Goal: Navigation & Orientation: Find specific page/section

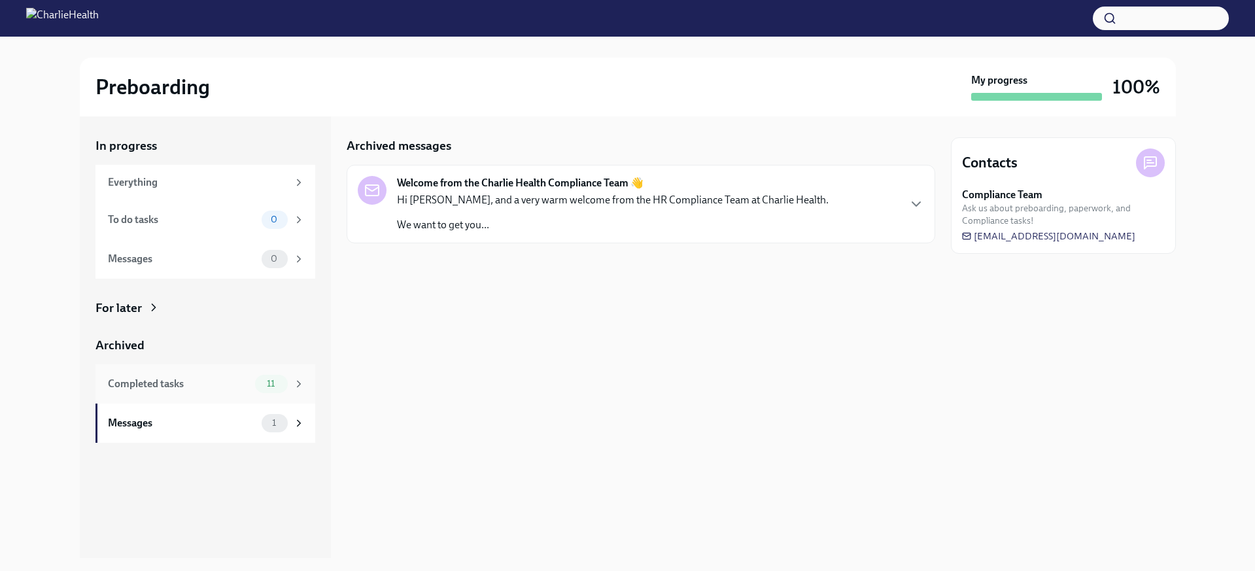
click at [214, 392] on div "Completed tasks 11" at bounding box center [206, 384] width 197 height 18
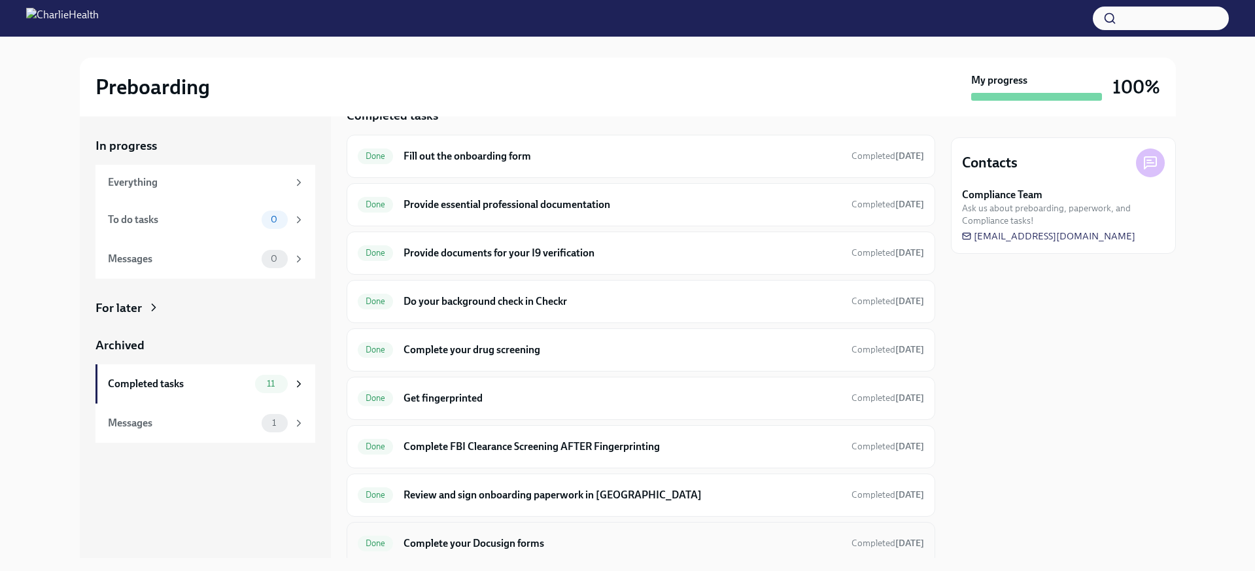
scroll to position [200, 0]
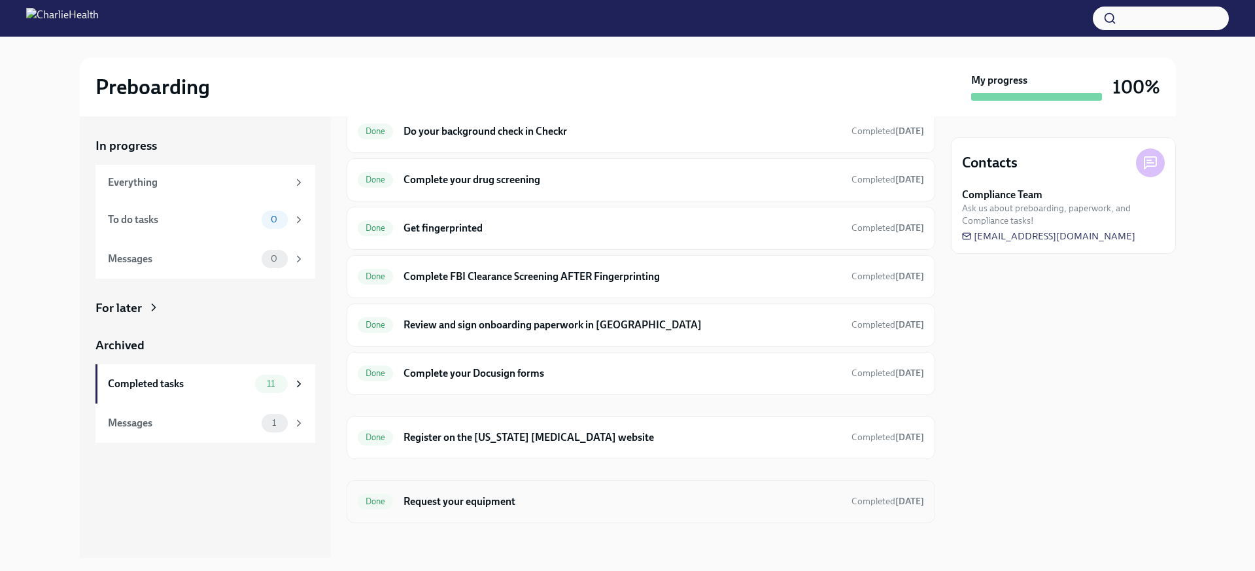
click at [481, 507] on h6 "Request your equipment" at bounding box center [621, 501] width 437 height 14
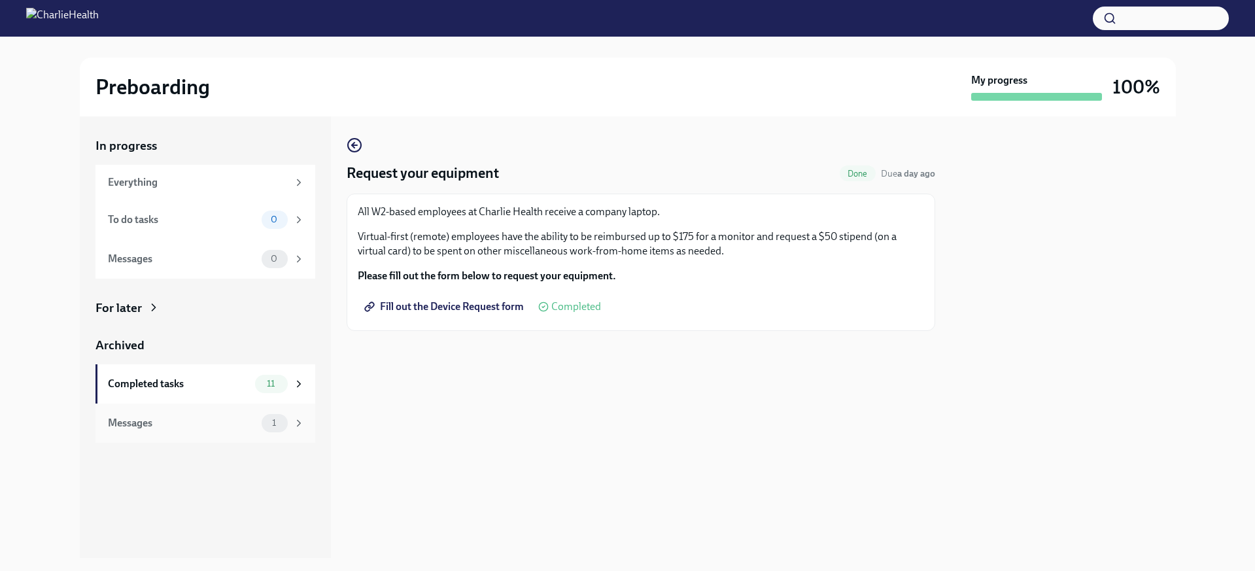
click at [126, 416] on div "Messages" at bounding box center [182, 423] width 148 height 14
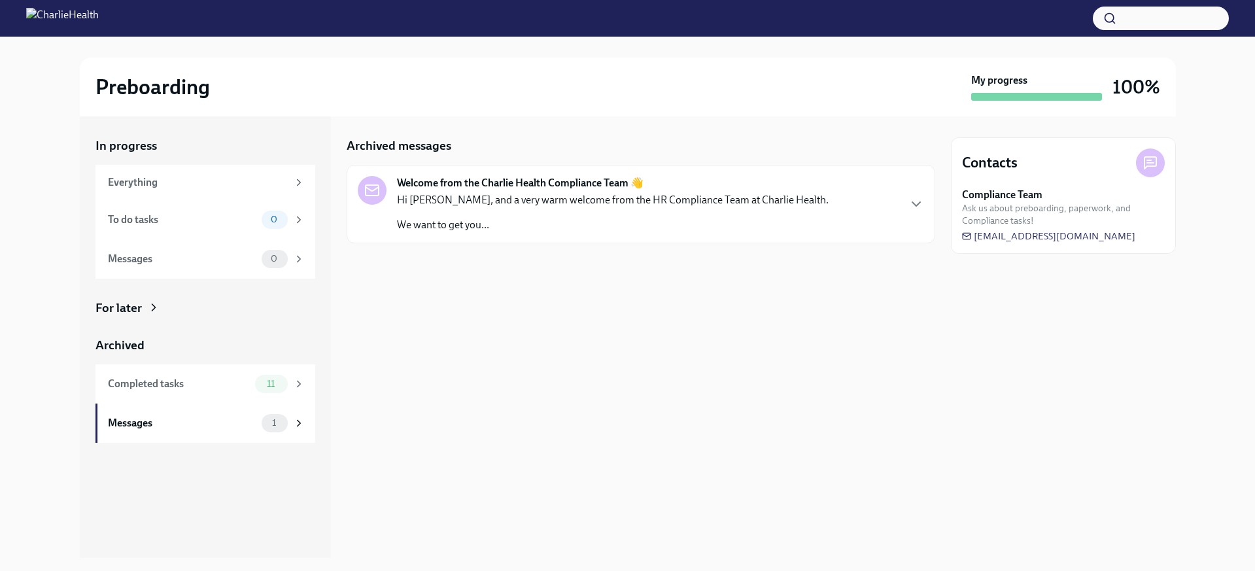
click at [541, 188] on strong "Welcome from the Charlie Health Compliance Team 👋" at bounding box center [520, 183] width 246 height 14
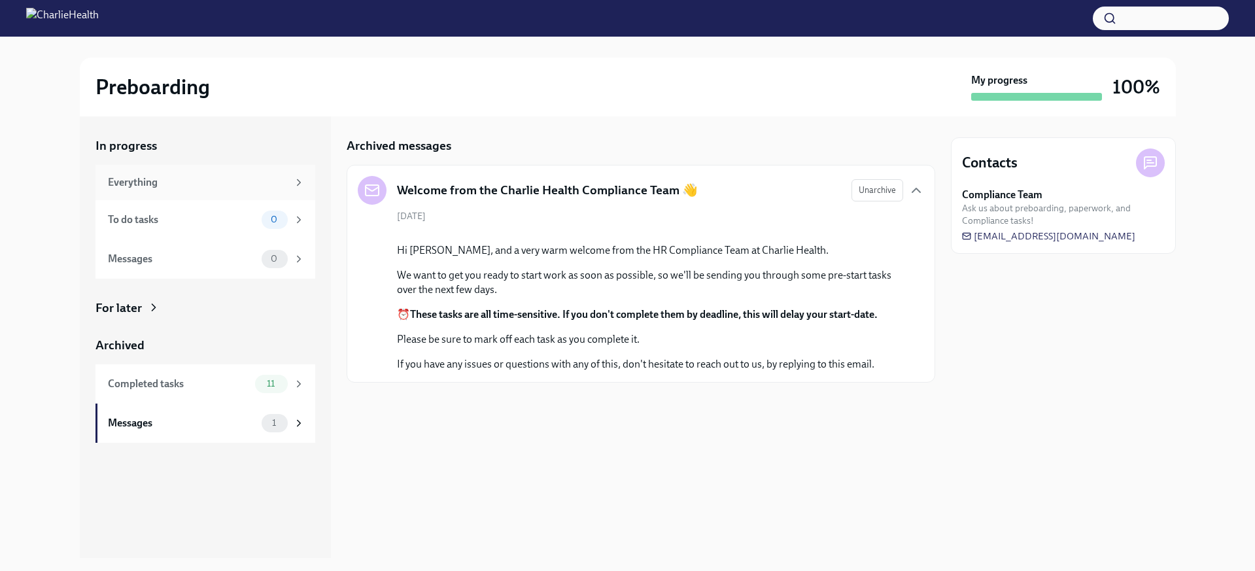
click at [232, 187] on div "Everything" at bounding box center [198, 182] width 180 height 14
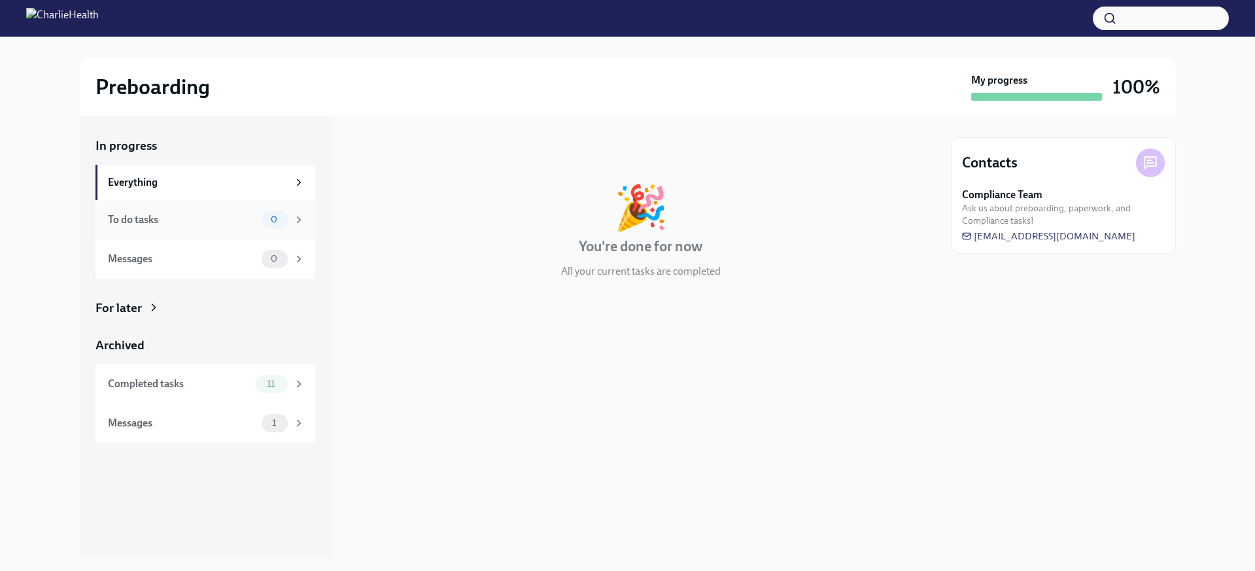
click at [233, 211] on div "To do tasks 0" at bounding box center [206, 220] width 197 height 18
click at [231, 244] on div "Messages 0" at bounding box center [205, 258] width 220 height 39
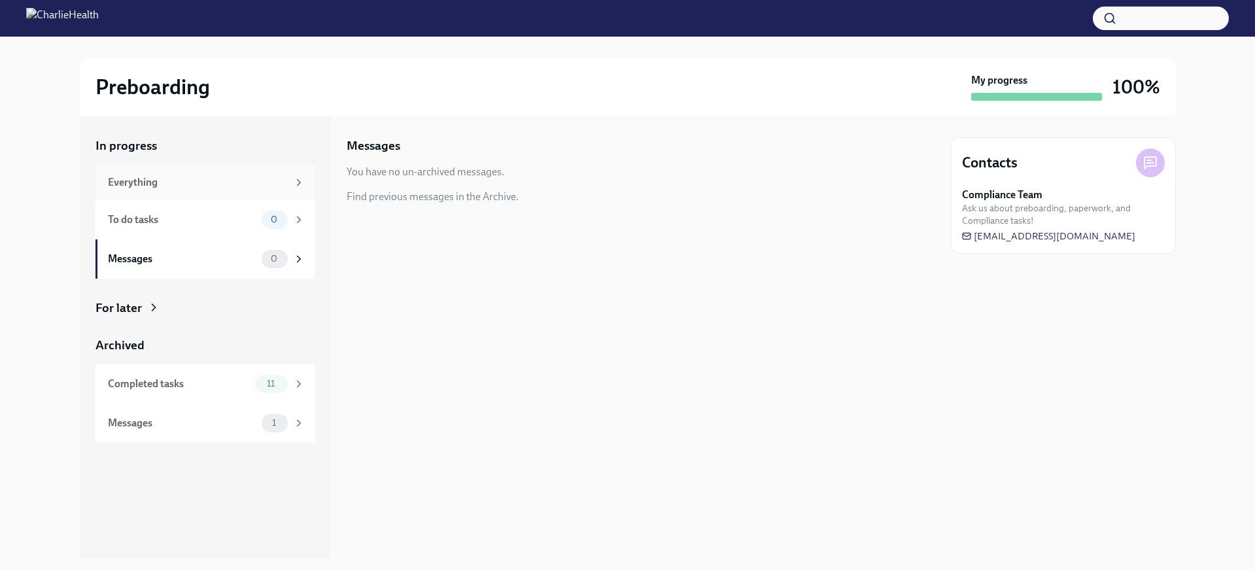
click at [235, 193] on div "Everything" at bounding box center [205, 182] width 220 height 35
